Goal: Task Accomplishment & Management: Manage account settings

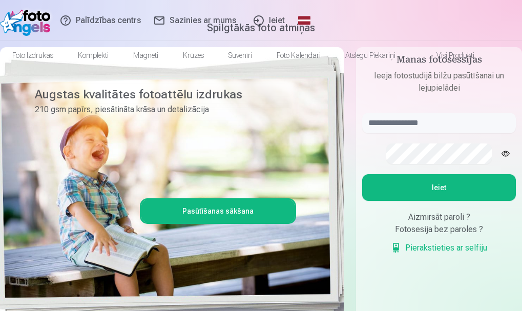
click at [293, 19] on link "Ieiet" at bounding box center [268, 20] width 49 height 41
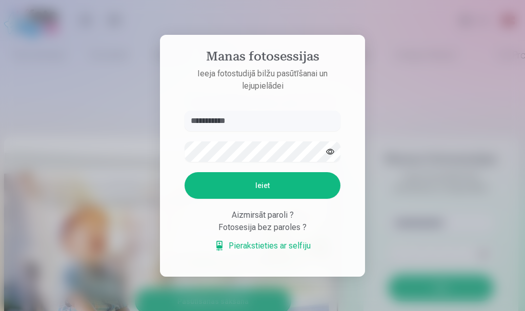
type input "**********"
click at [221, 185] on button "Ieiet" at bounding box center [262, 185] width 156 height 27
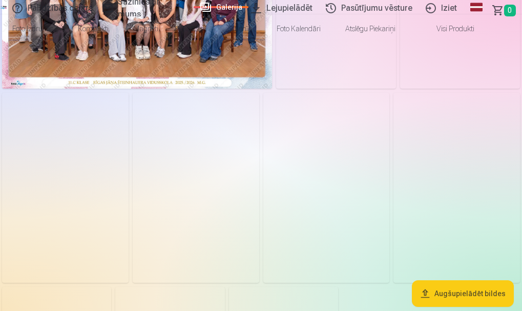
scroll to position [102, 0]
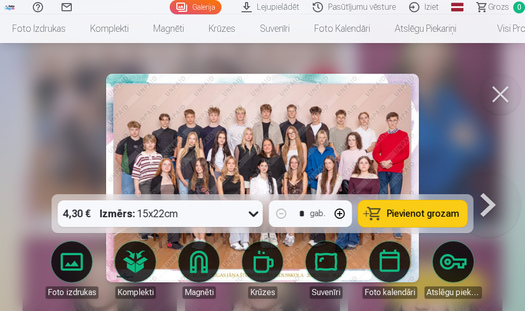
click at [483, 184] on button at bounding box center [488, 178] width 66 height 12
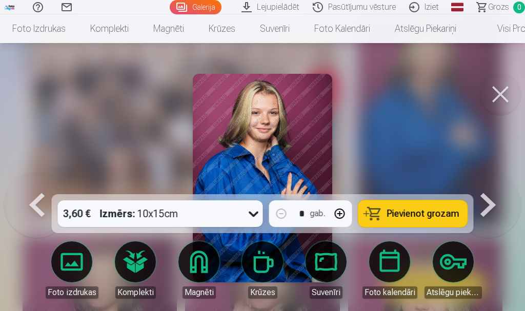
click at [483, 184] on button at bounding box center [488, 178] width 66 height 12
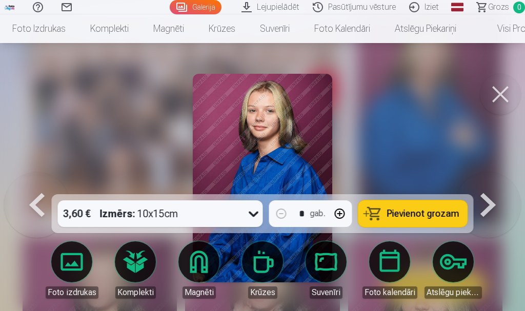
click at [498, 184] on button at bounding box center [488, 178] width 66 height 12
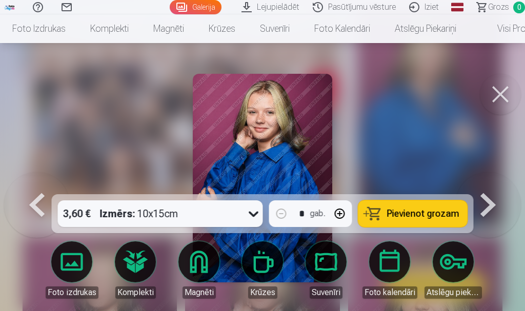
click at [496, 184] on button at bounding box center [488, 178] width 66 height 12
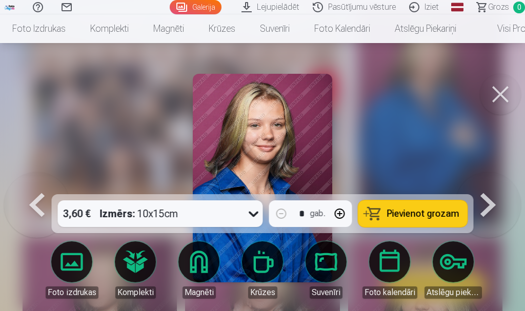
click at [496, 184] on button at bounding box center [488, 178] width 66 height 12
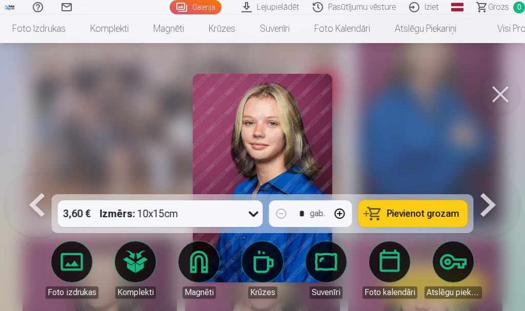
click at [493, 184] on button at bounding box center [488, 178] width 66 height 12
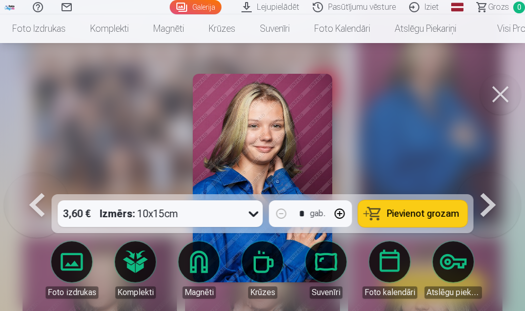
click at [493, 184] on button at bounding box center [488, 178] width 66 height 12
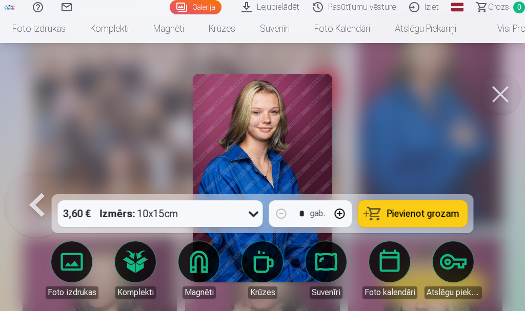
click at [493, 203] on div at bounding box center [262, 155] width 525 height 311
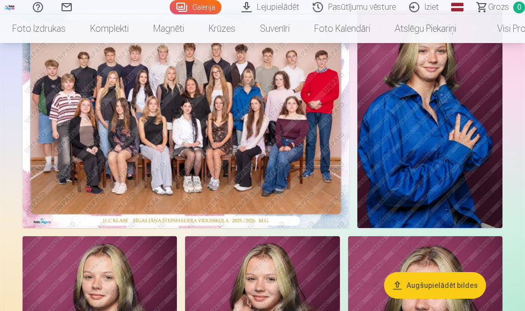
click at [493, 203] on img at bounding box center [429, 119] width 145 height 218
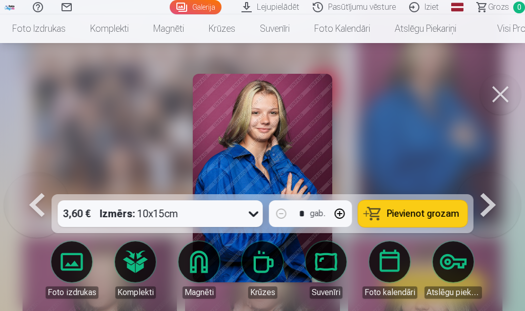
click at [500, 87] on button at bounding box center [500, 94] width 41 height 41
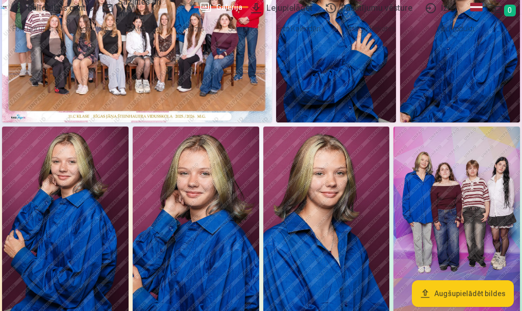
scroll to position [51, 0]
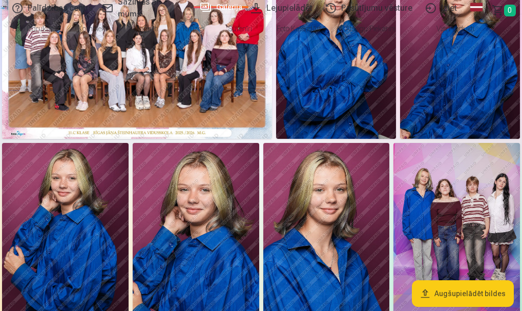
click at [212, 139] on img at bounding box center [137, 49] width 270 height 180
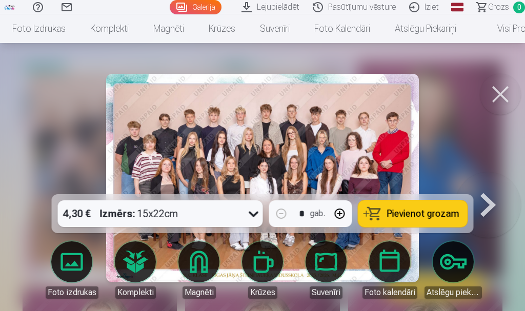
click at [489, 184] on button at bounding box center [488, 178] width 66 height 12
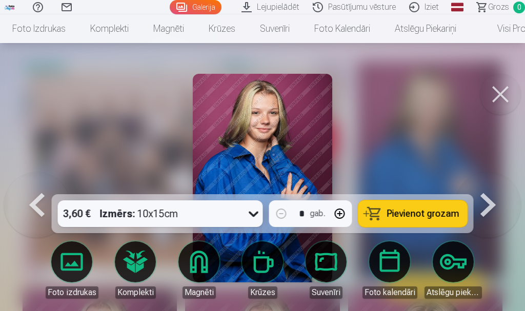
click at [491, 184] on button at bounding box center [488, 178] width 66 height 12
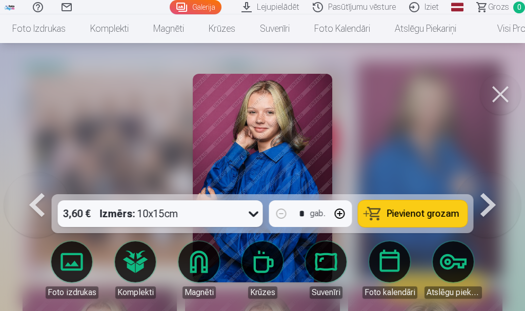
click at [498, 95] on button at bounding box center [500, 94] width 41 height 41
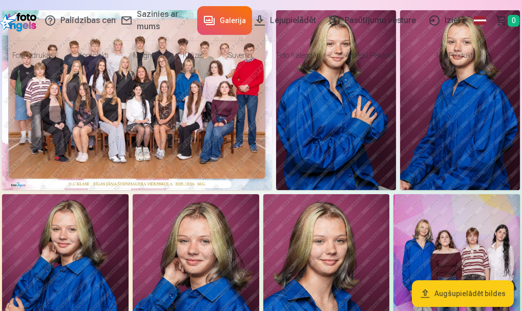
click at [424, 20] on link "Iziet" at bounding box center [446, 20] width 45 height 41
